Goal: Information Seeking & Learning: Learn about a topic

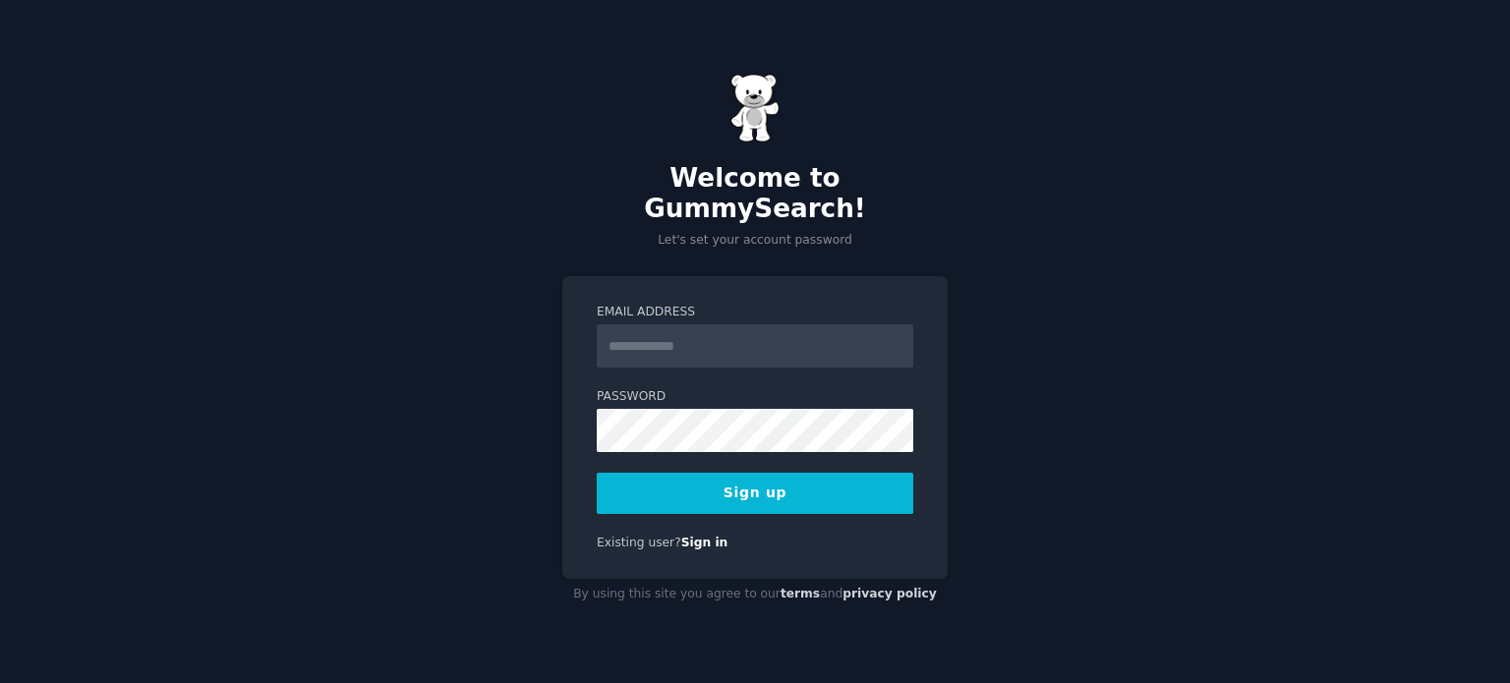
click at [708, 325] on input "Email Address" at bounding box center [755, 346] width 317 height 43
type input "**********"
click at [807, 486] on button "Sign up" at bounding box center [755, 493] width 317 height 41
click at [748, 473] on button "Sign up" at bounding box center [755, 493] width 317 height 41
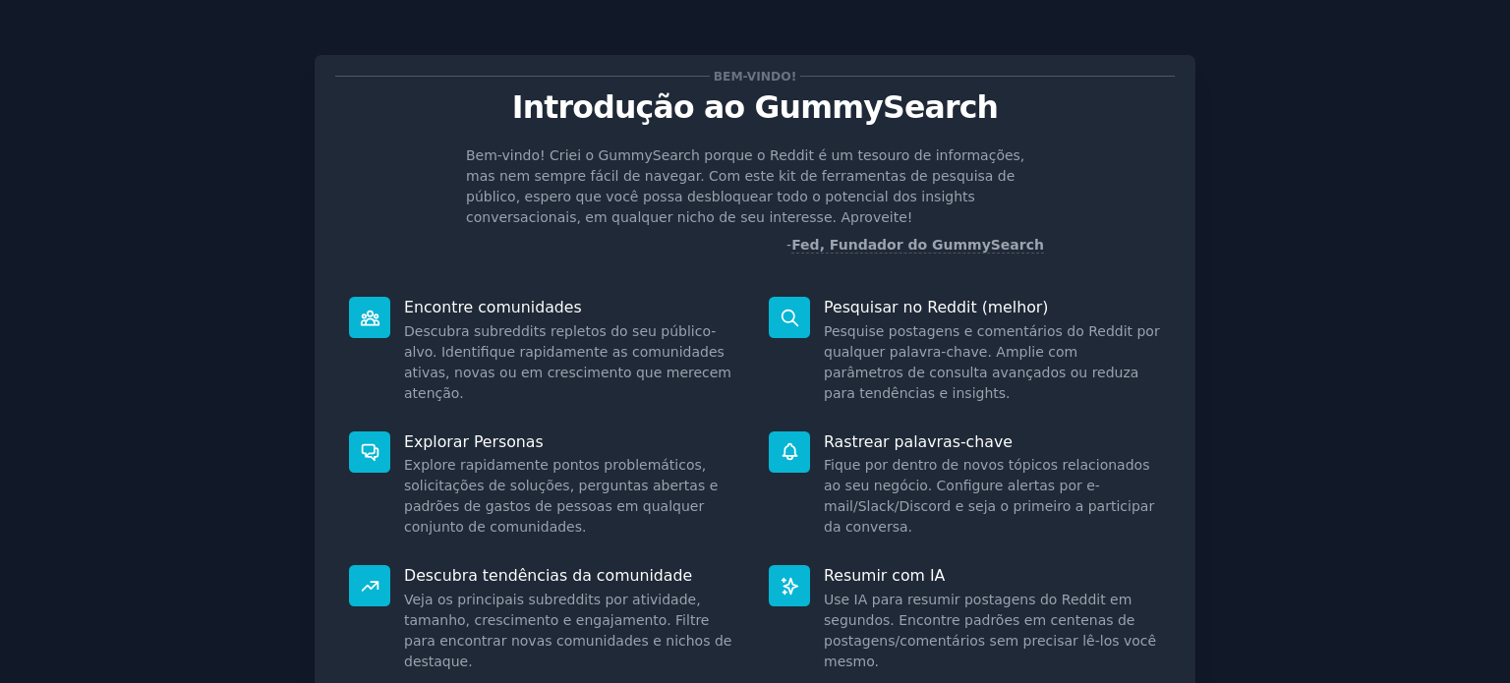
scroll to position [168, 0]
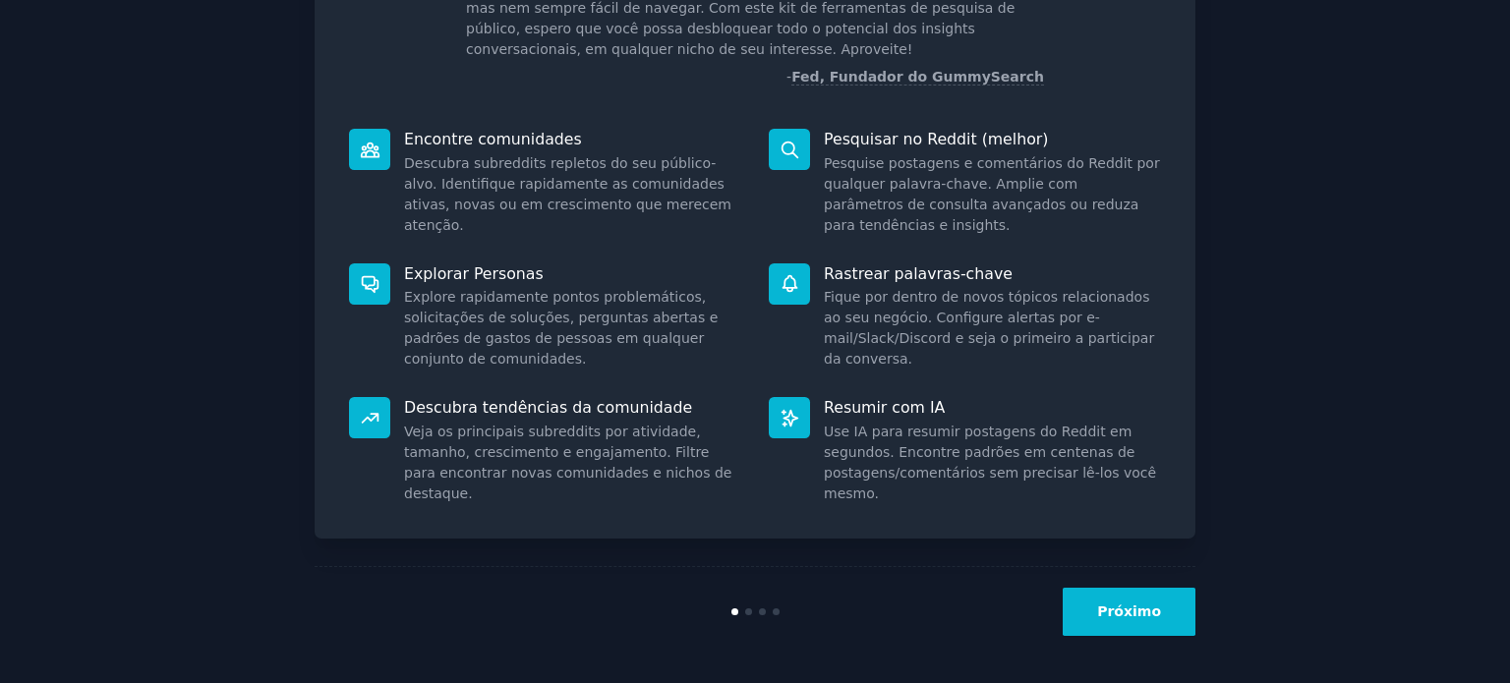
click at [1129, 595] on button "Próximo" at bounding box center [1129, 612] width 133 height 48
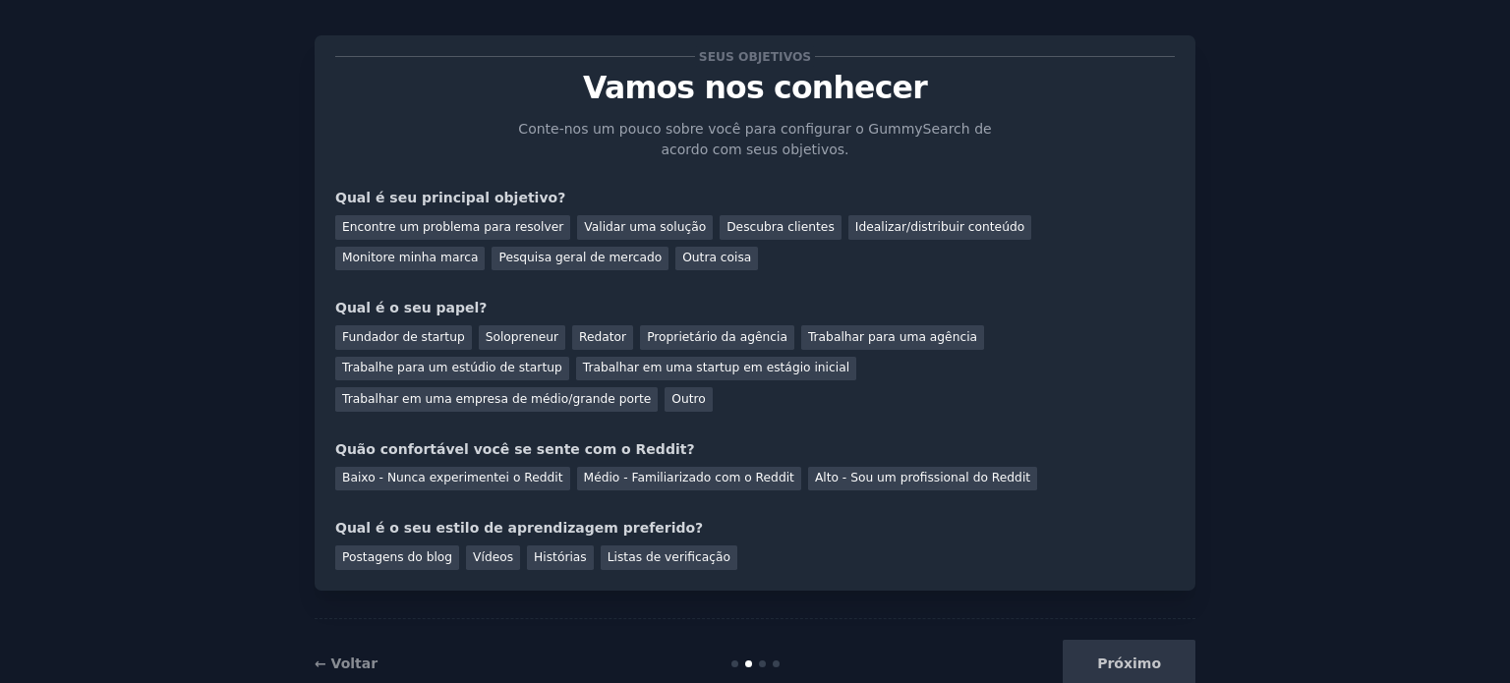
scroll to position [40, 0]
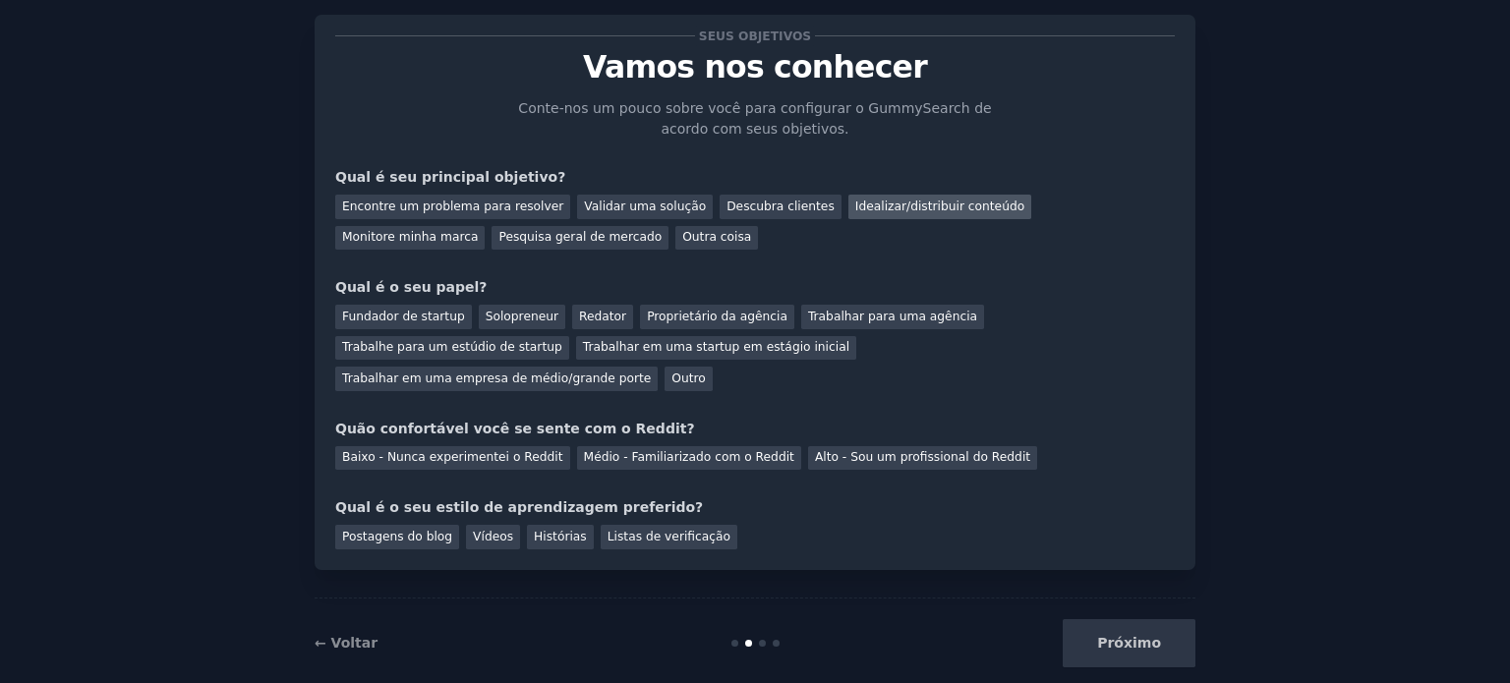
click at [856, 206] on font "Idealizar/distribuir conteúdo" at bounding box center [940, 207] width 169 height 14
click at [454, 209] on font "Encontre um problema para resolver" at bounding box center [452, 207] width 221 height 14
click at [923, 196] on div "Idealizar/distribuir conteúdo" at bounding box center [940, 207] width 183 height 25
click at [705, 372] on font "Outro" at bounding box center [688, 379] width 33 height 14
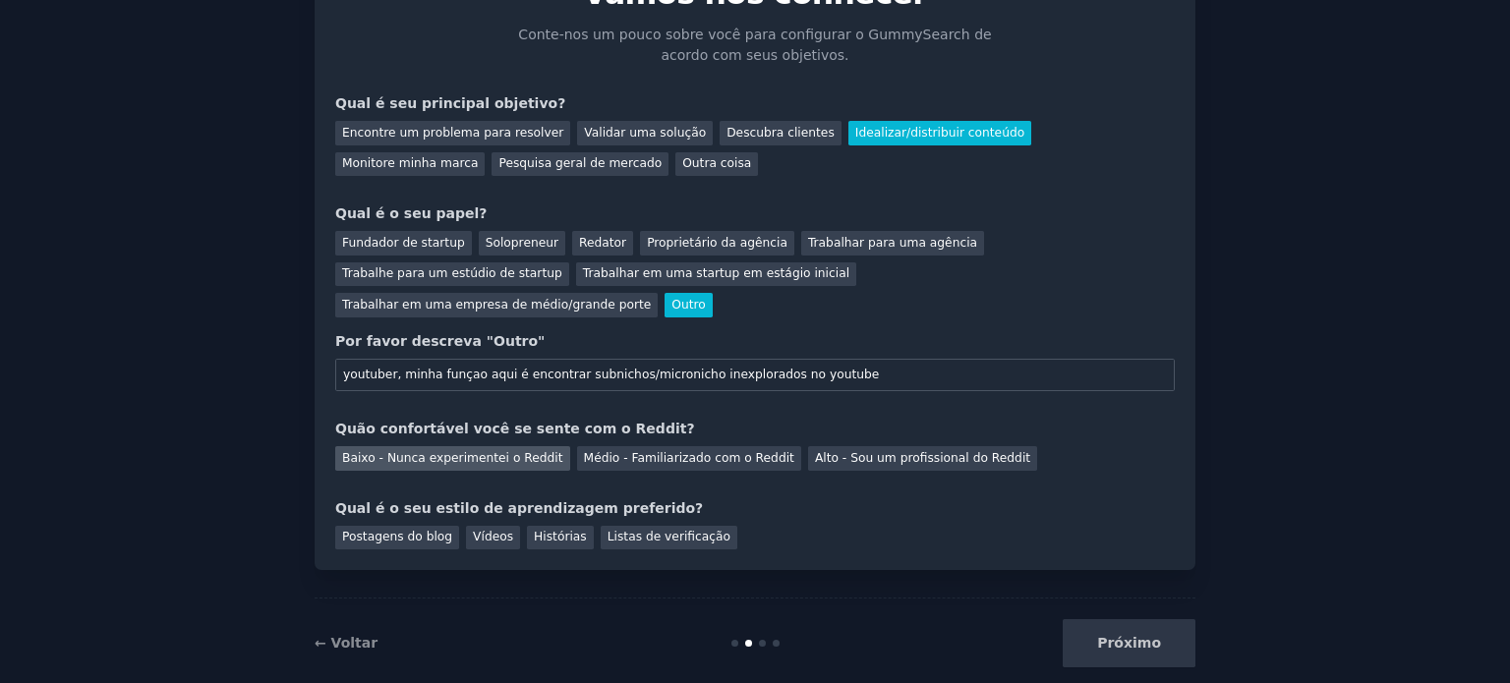
type input "youtuber, minha funçao aqui é encontrar subnichos/micronicho inexplorados no yo…"
click at [458, 451] on font "Baixo - Nunca experimentei o Reddit" at bounding box center [452, 458] width 221 height 14
click at [466, 526] on div "Vídeos" at bounding box center [493, 538] width 54 height 25
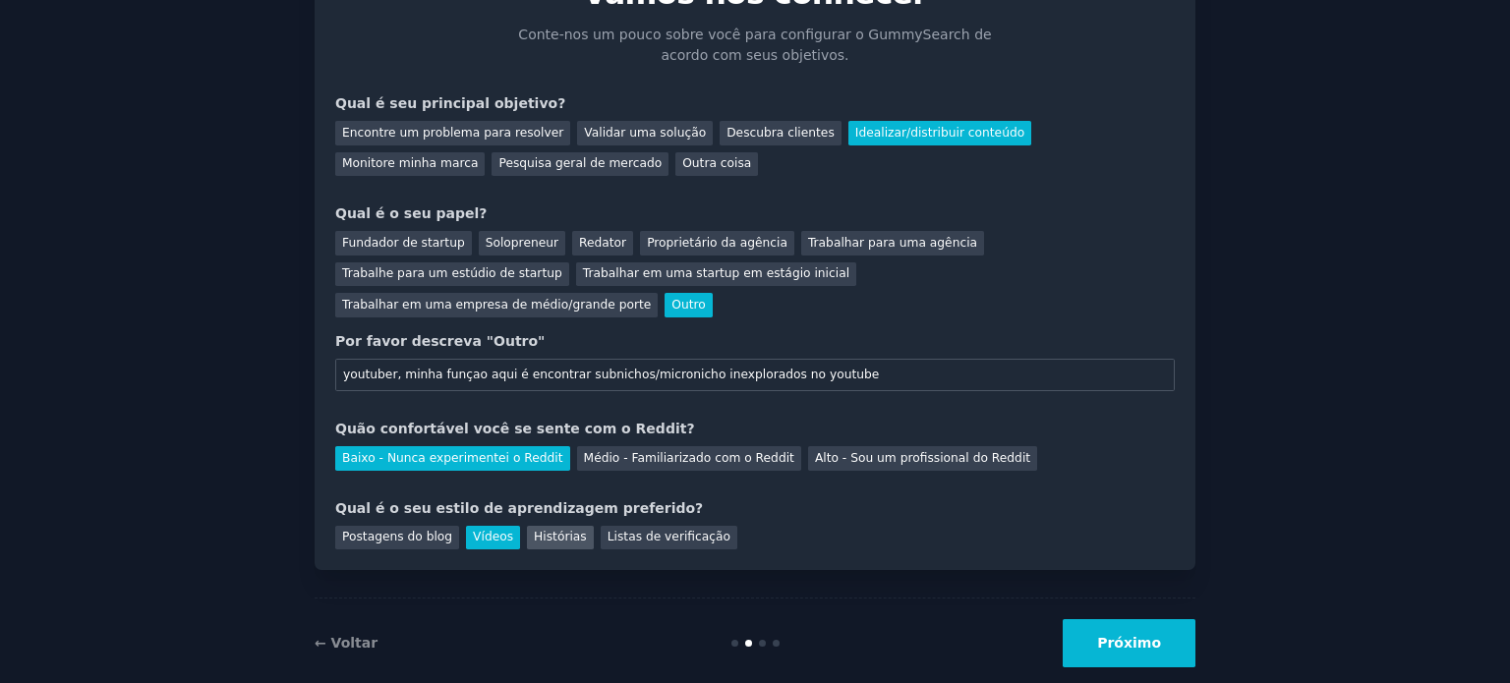
click at [534, 530] on font "Histórias" at bounding box center [560, 537] width 53 height 14
click at [483, 530] on font "Vídeos" at bounding box center [493, 537] width 40 height 14
click at [1099, 620] on button "Próximo" at bounding box center [1129, 644] width 133 height 48
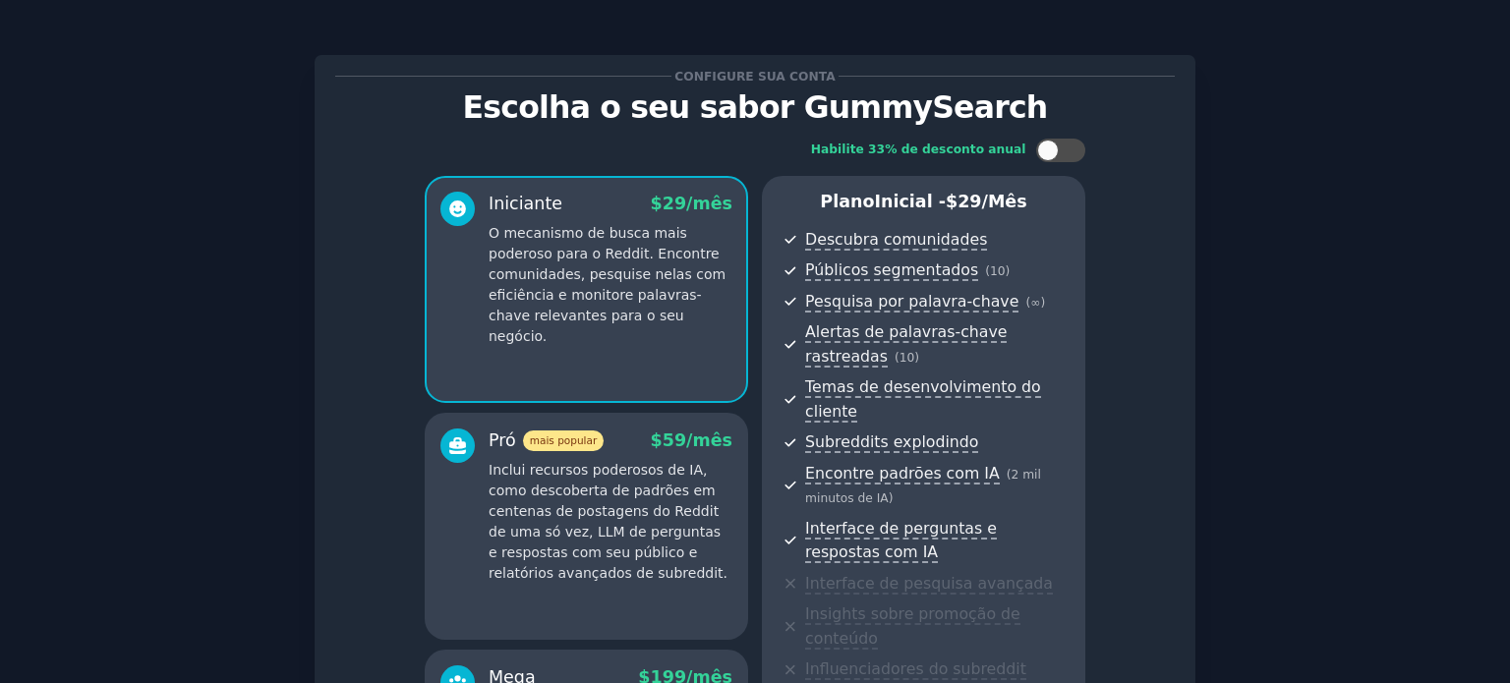
scroll to position [354, 0]
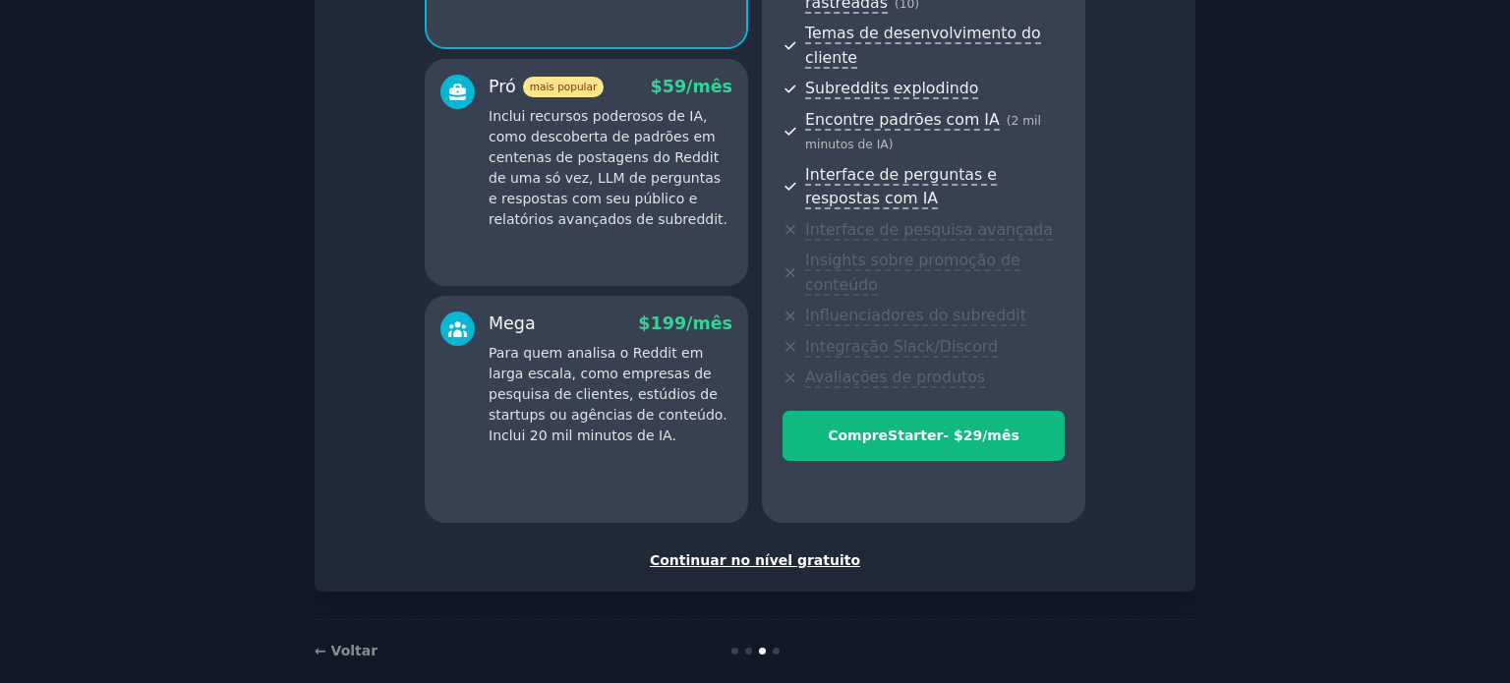
click at [728, 553] on font "Continuar no nível gratuito" at bounding box center [755, 561] width 210 height 16
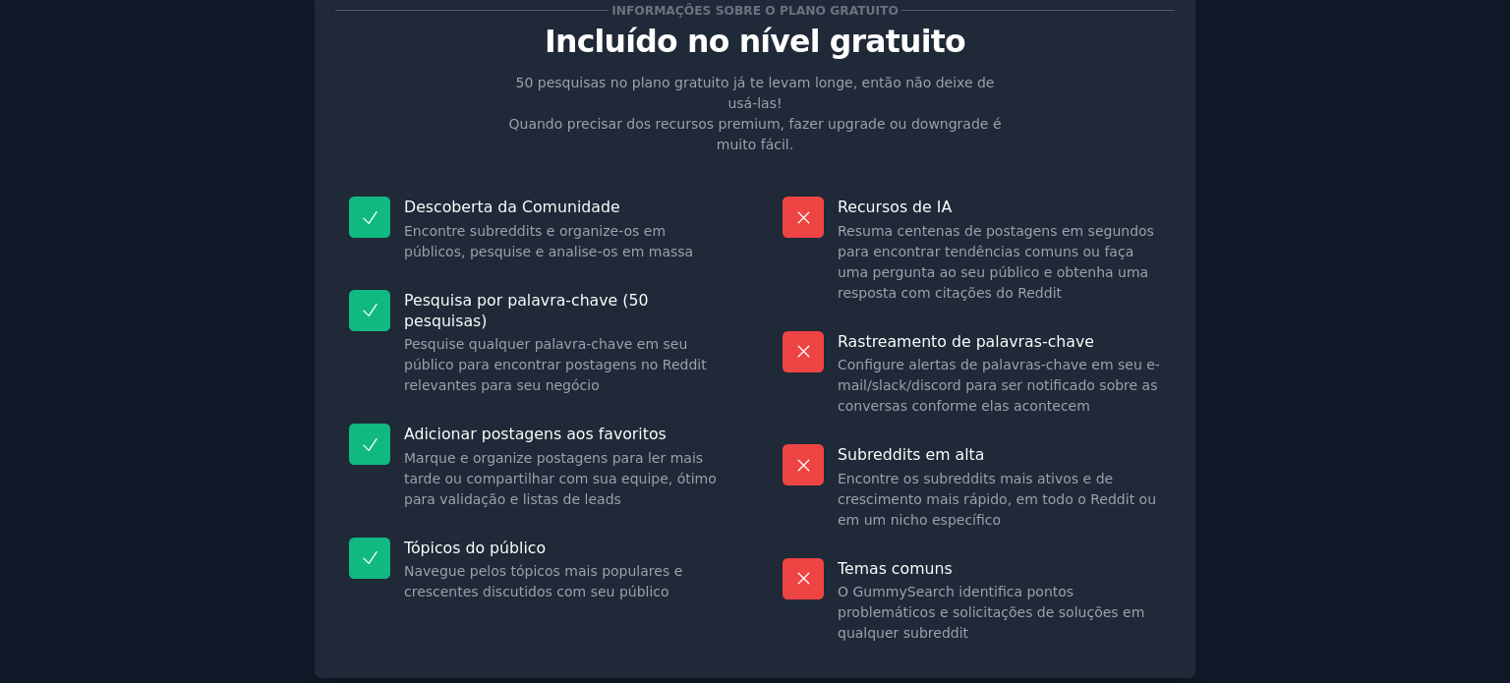
scroll to position [164, 0]
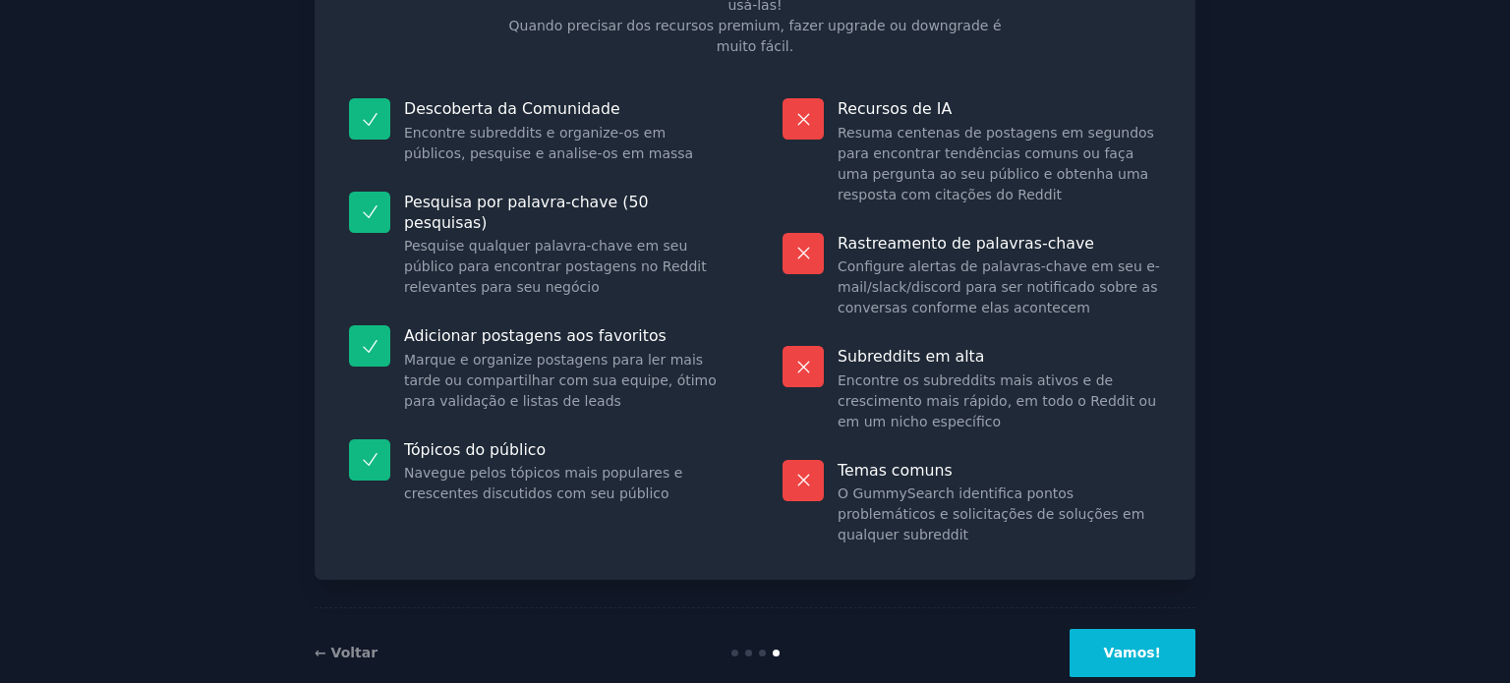
click at [1173, 629] on button "Vamos!" at bounding box center [1133, 653] width 126 height 48
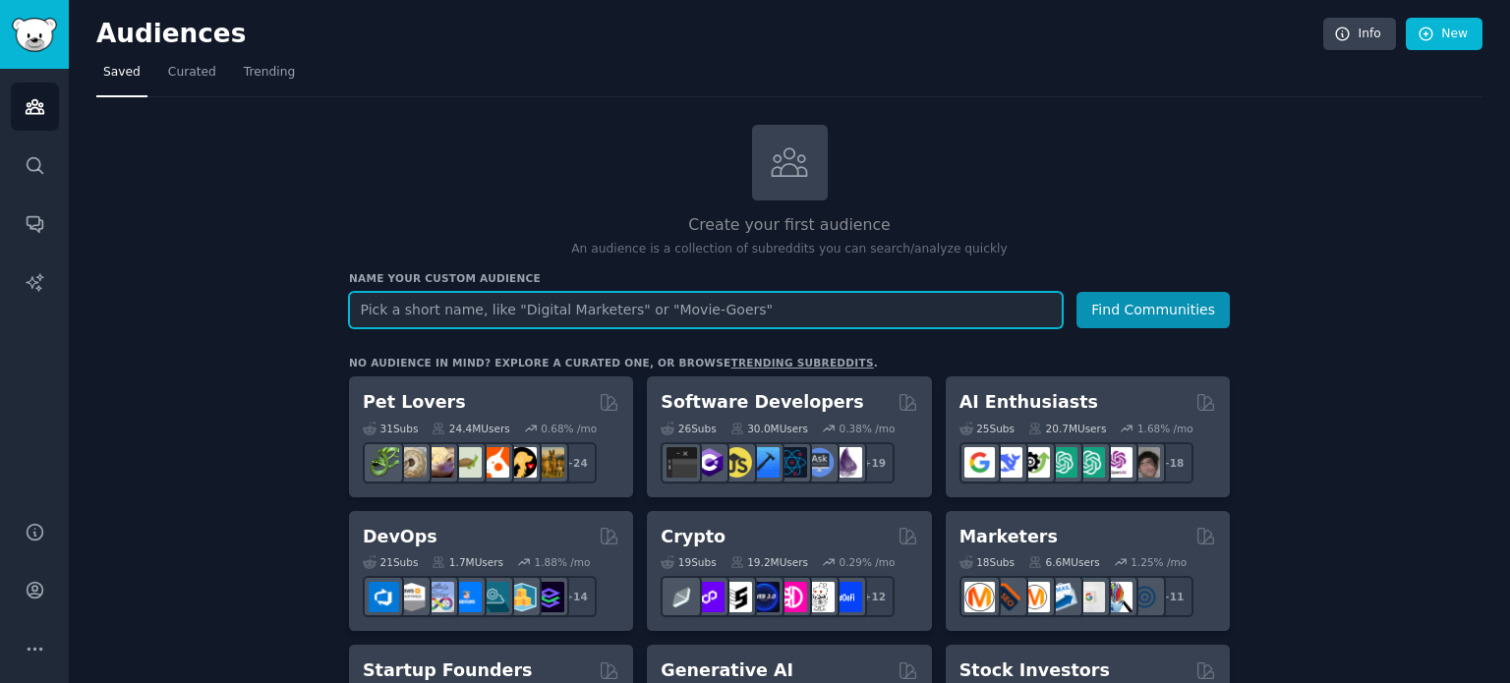
click at [671, 304] on input "text" at bounding box center [706, 310] width 714 height 36
type input "subnicho"
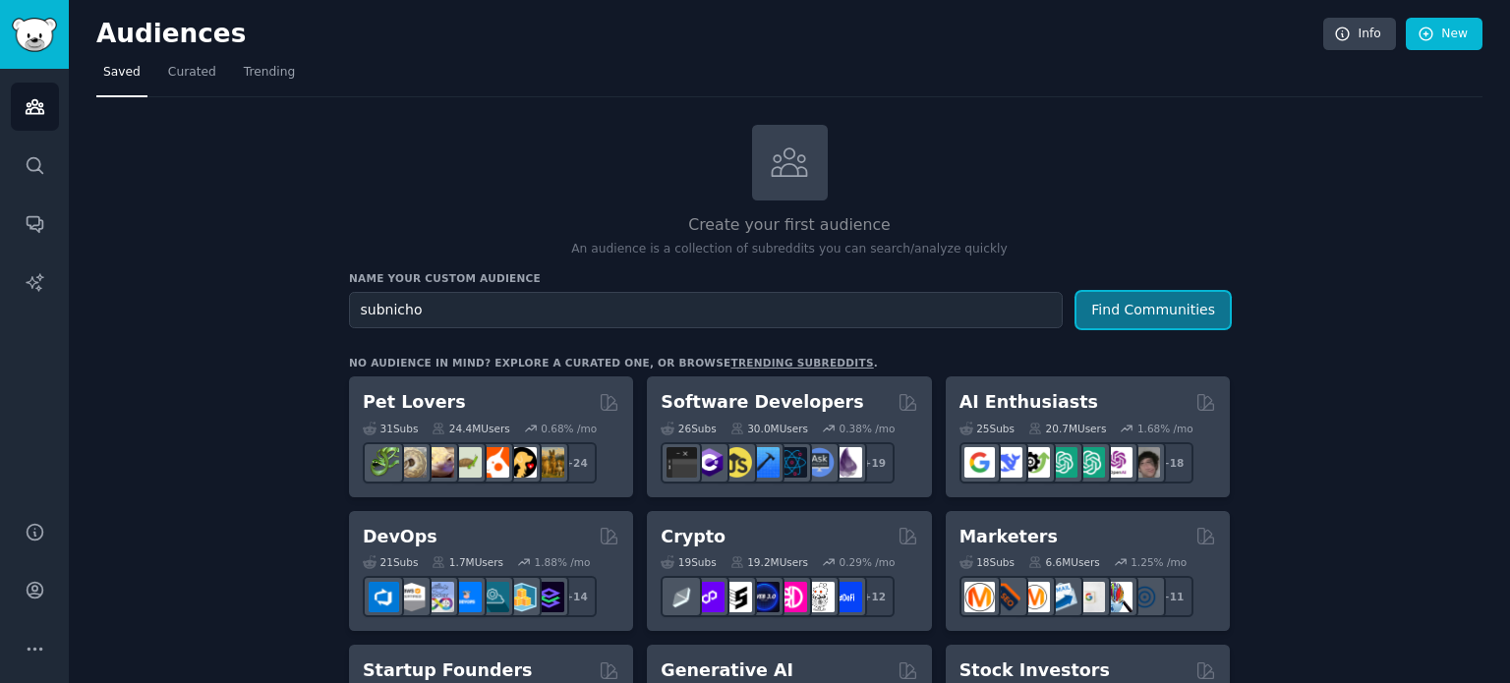
click at [1173, 317] on button "Find Communities" at bounding box center [1153, 310] width 153 height 36
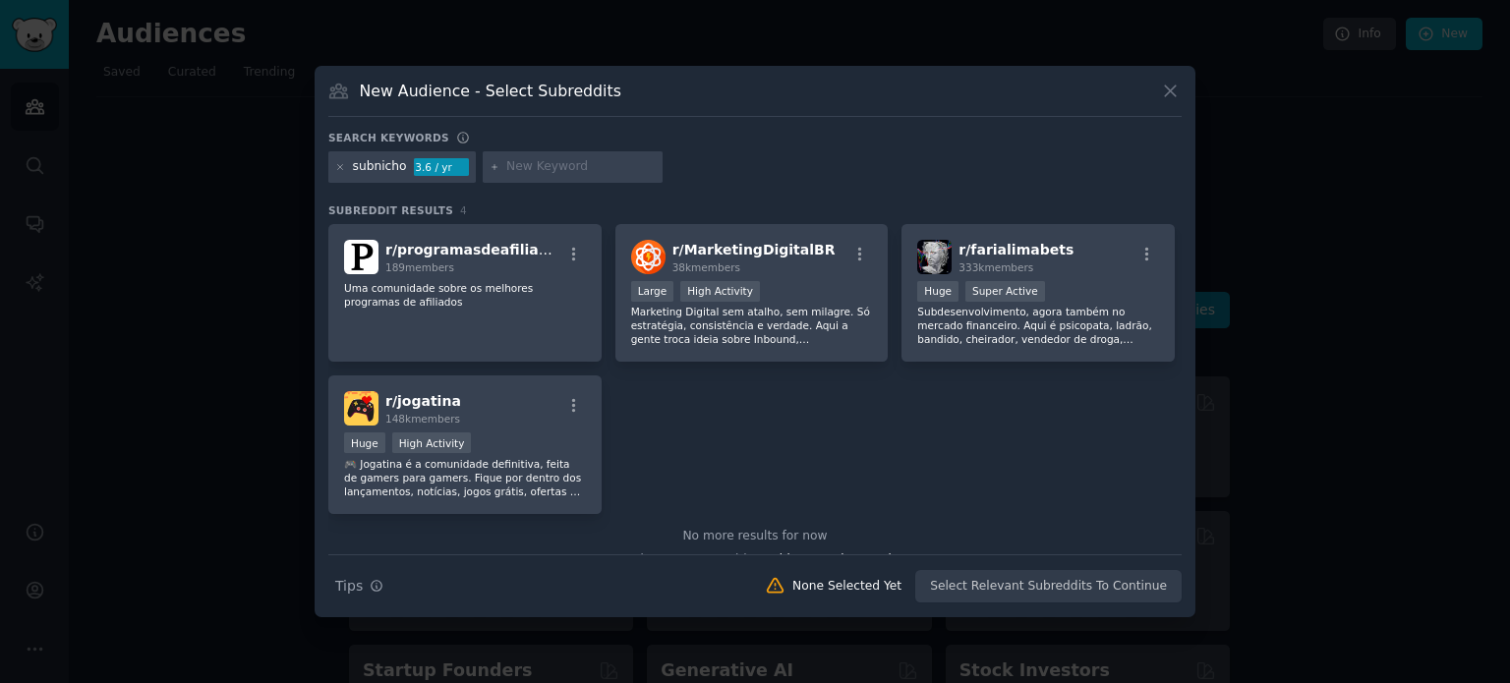
click at [1167, 88] on icon at bounding box center [1170, 92] width 11 height 11
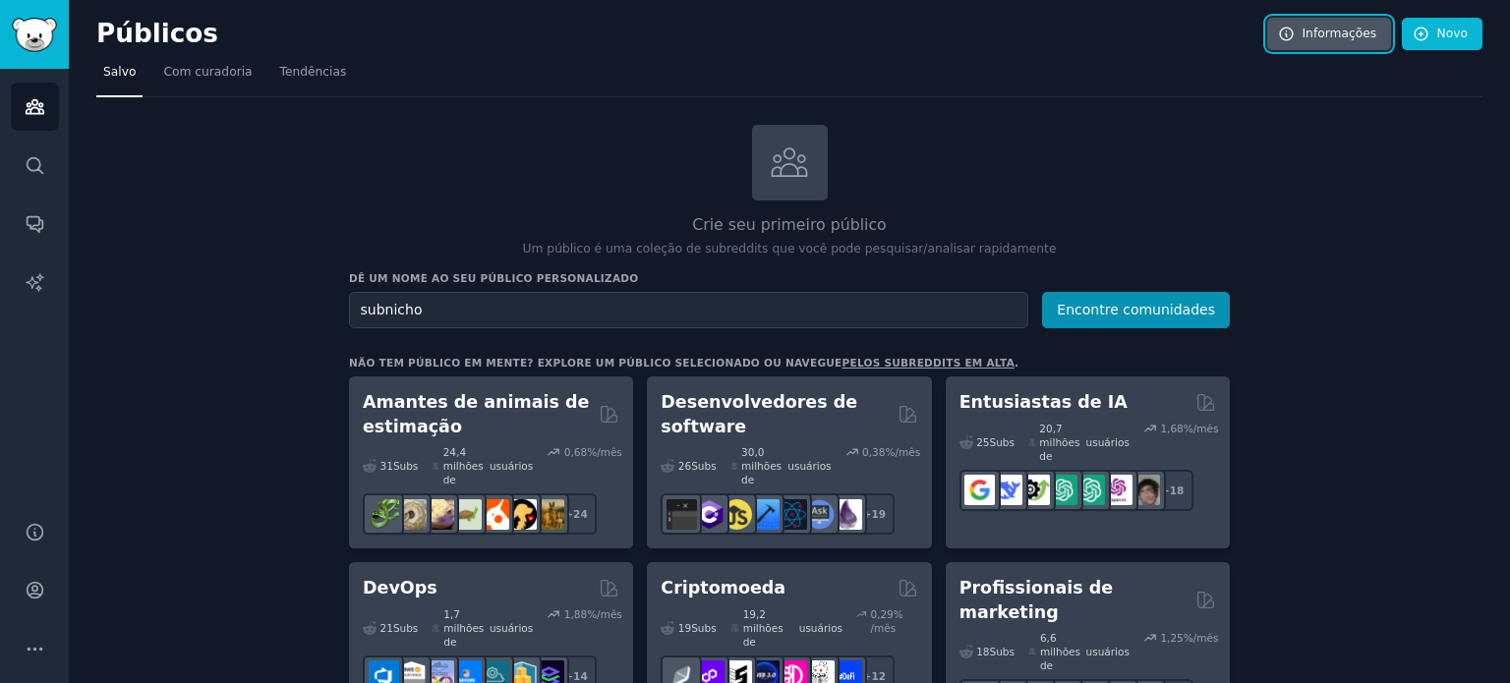
click at [1310, 28] on font "Informações" at bounding box center [1340, 34] width 75 height 14
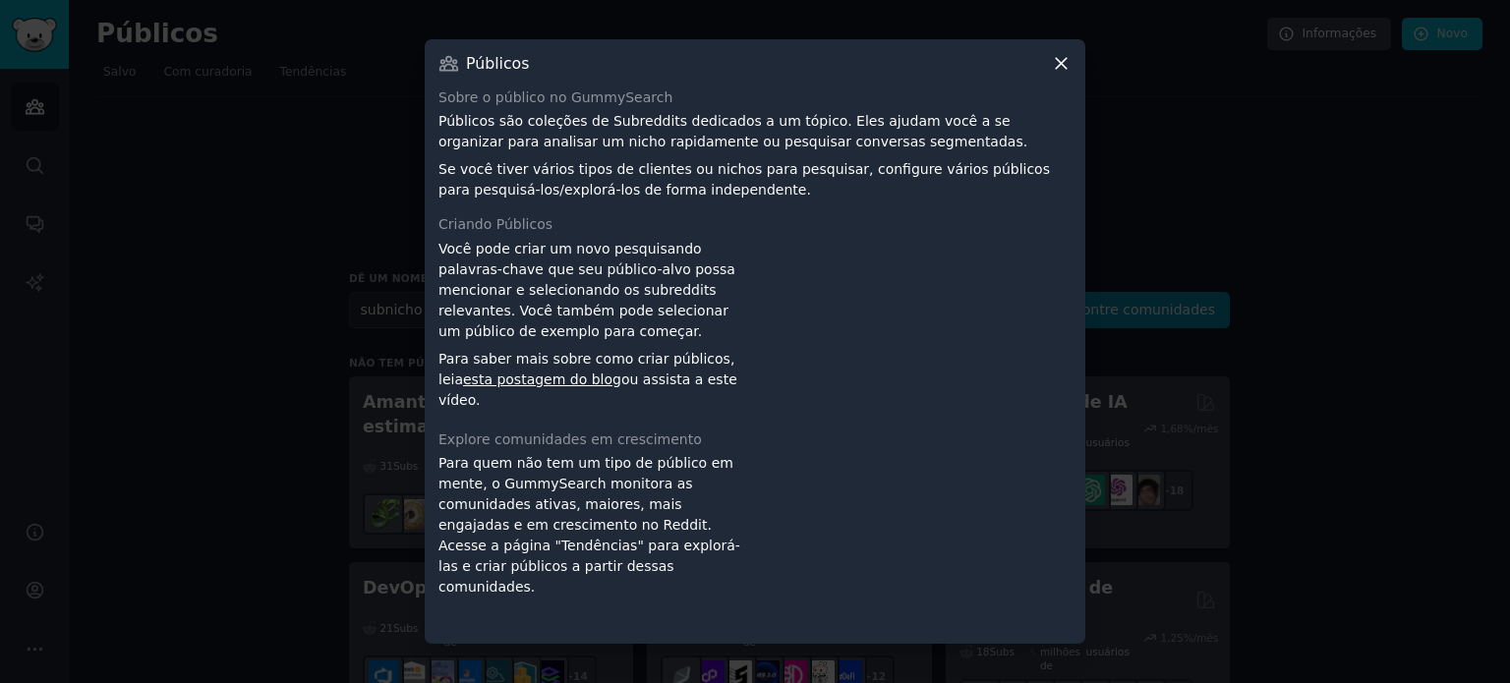
click at [1058, 53] on icon at bounding box center [1061, 63] width 21 height 21
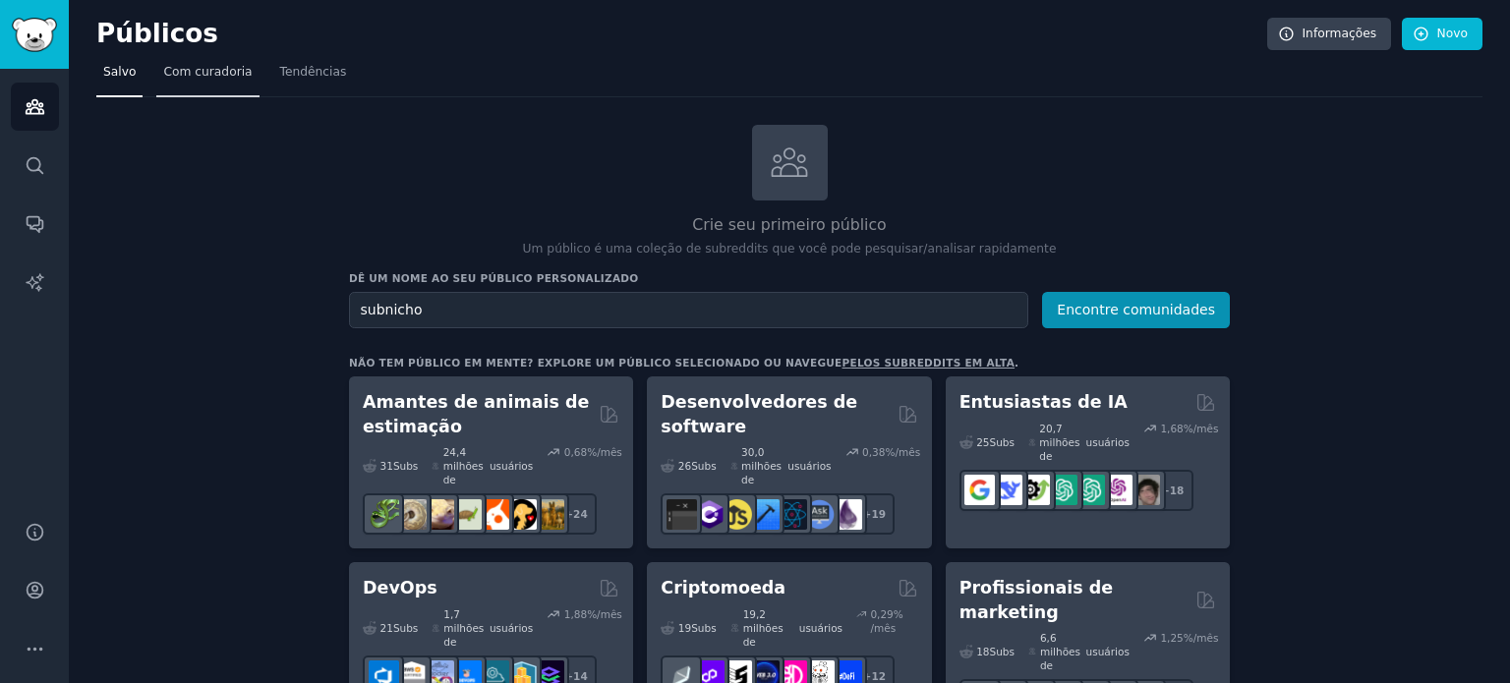
click at [208, 71] on font "Com curadoria" at bounding box center [207, 72] width 89 height 14
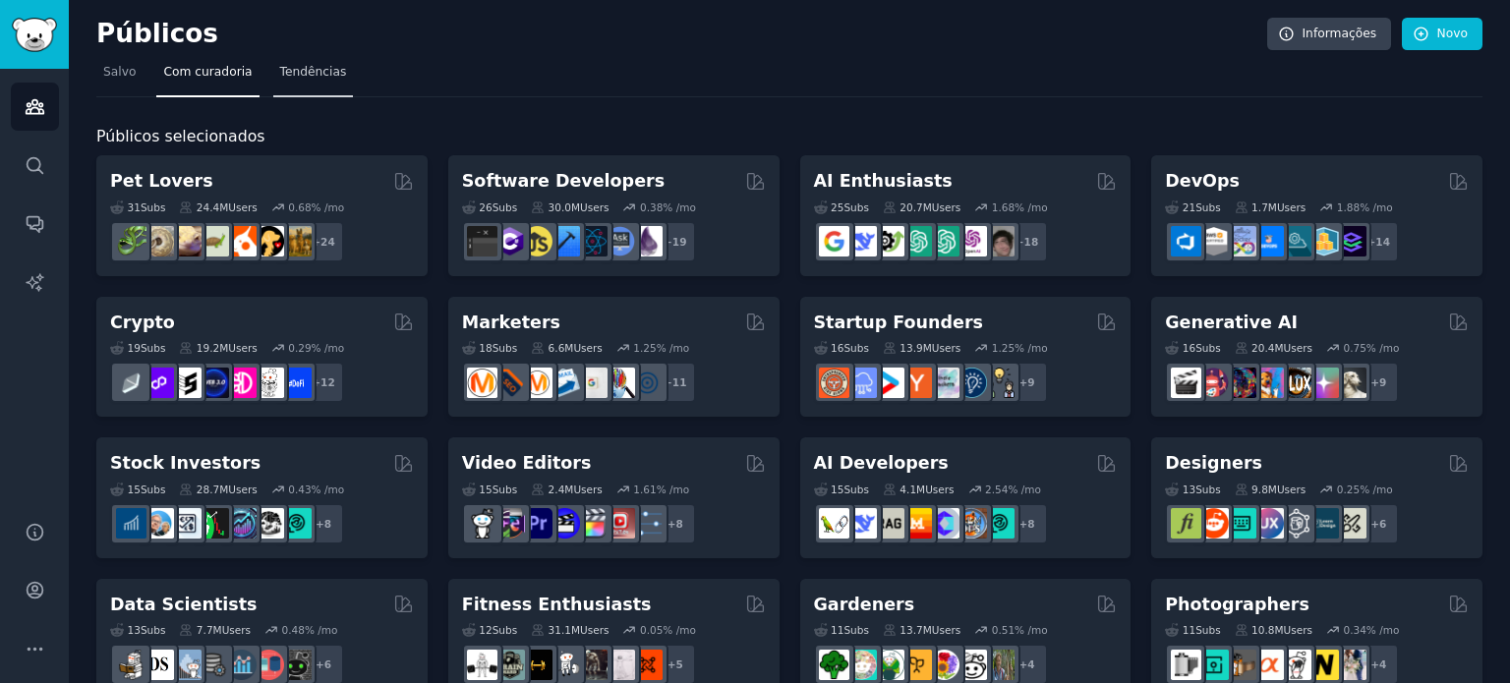
click at [304, 79] on font "Tendências" at bounding box center [313, 72] width 67 height 14
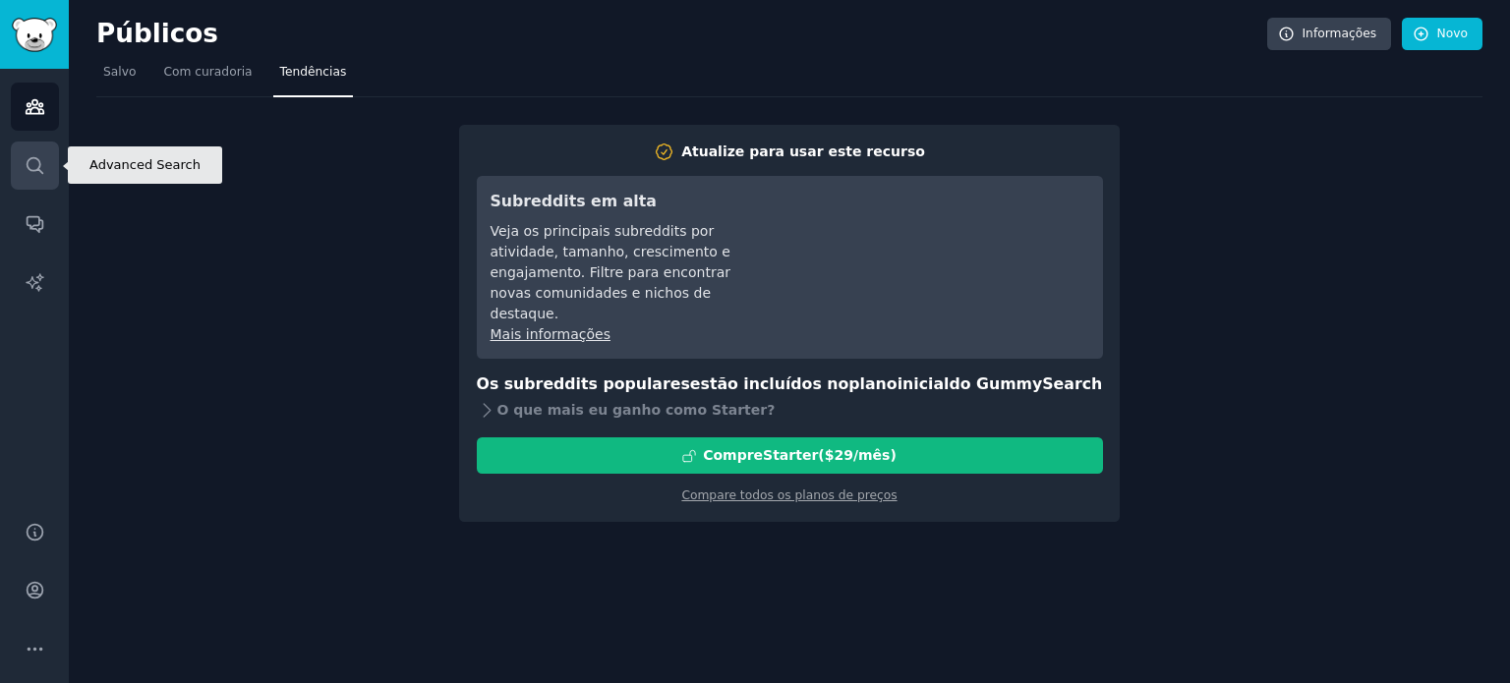
click at [40, 155] on icon "Barra lateral" at bounding box center [35, 165] width 21 height 21
